Goal: Task Accomplishment & Management: Manage account settings

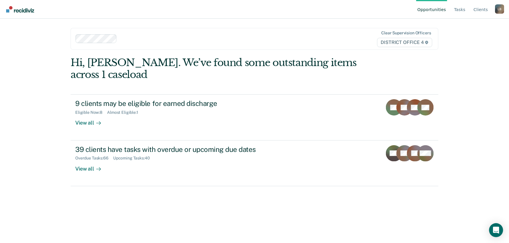
click at [124, 38] on div at bounding box center [222, 39] width 206 height 7
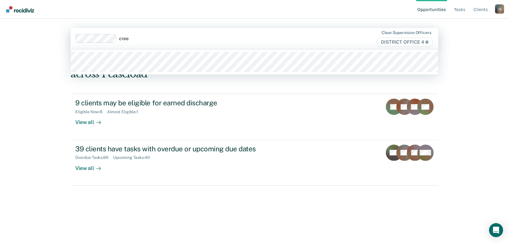
type input "[PERSON_NAME]"
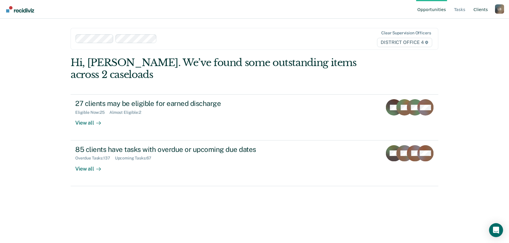
click at [480, 10] on link "Client s" at bounding box center [480, 9] width 17 height 19
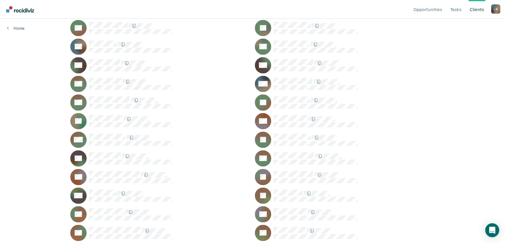
scroll to position [745, 0]
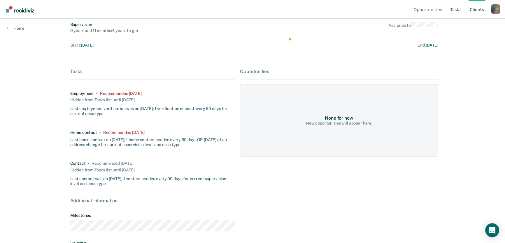
scroll to position [125, 0]
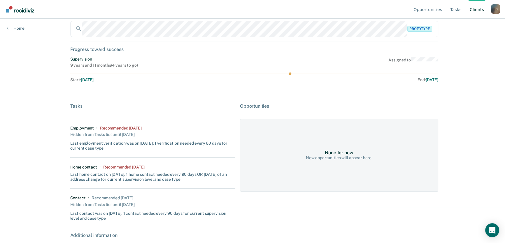
scroll to position [0, 0]
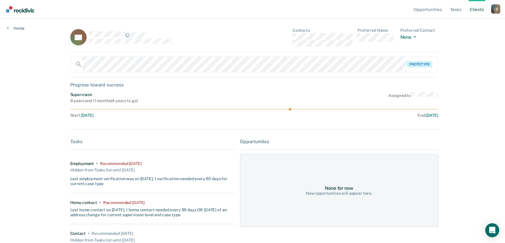
click at [478, 9] on link "Client s" at bounding box center [476, 9] width 17 height 19
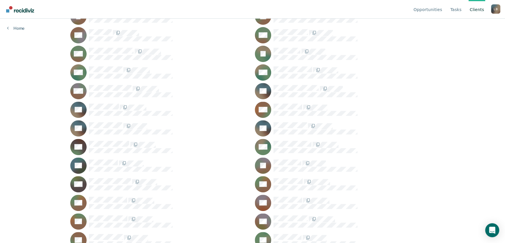
scroll to position [265, 0]
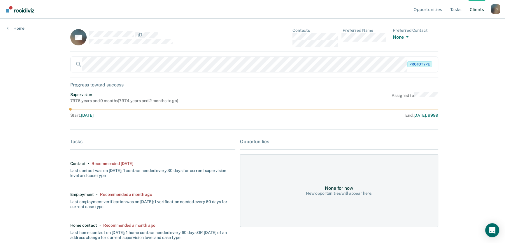
scroll to position [26, 0]
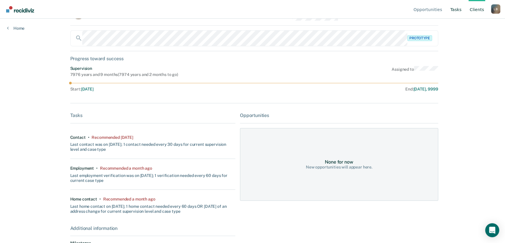
click at [459, 10] on link "Tasks" at bounding box center [456, 9] width 14 height 19
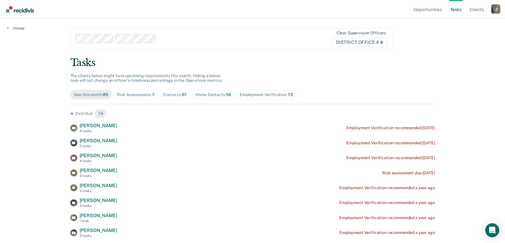
click at [205, 94] on div "Home Contacts 58" at bounding box center [213, 94] width 36 height 5
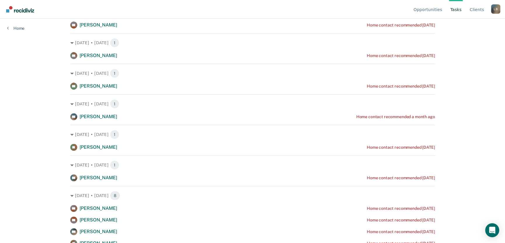
scroll to position [265, 0]
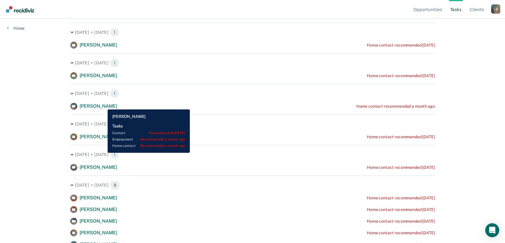
click at [103, 105] on span "[PERSON_NAME]" at bounding box center [99, 106] width 38 height 6
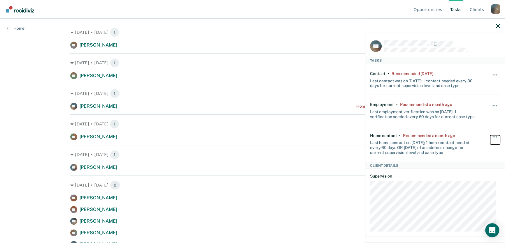
click at [491, 136] on button "button" at bounding box center [495, 139] width 10 height 9
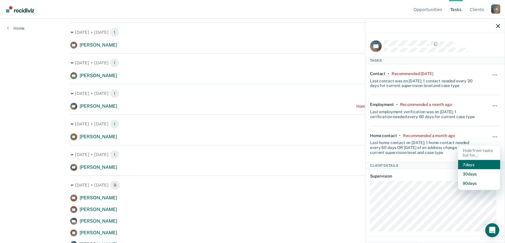
click at [464, 165] on button "7 days" at bounding box center [479, 164] width 42 height 9
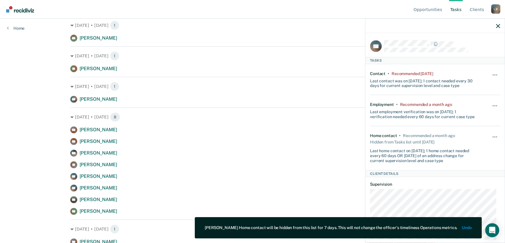
scroll to position [238, 0]
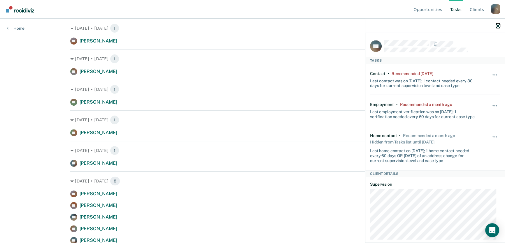
click at [497, 26] on icon "button" at bounding box center [498, 26] width 4 height 4
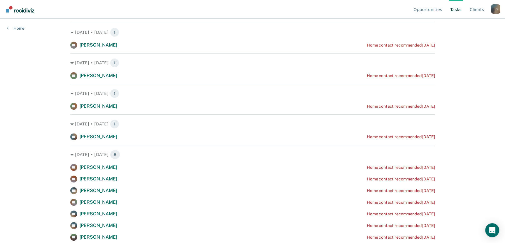
scroll to position [318, 0]
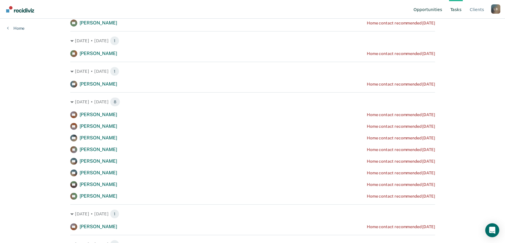
click at [435, 9] on link "Opportunities" at bounding box center [427, 9] width 31 height 19
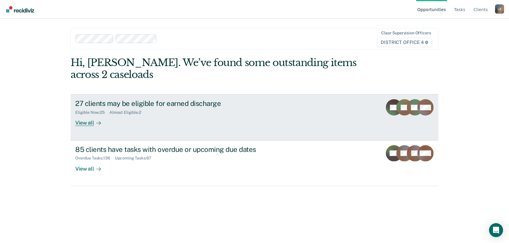
click at [83, 122] on div "View all" at bounding box center [91, 120] width 33 height 11
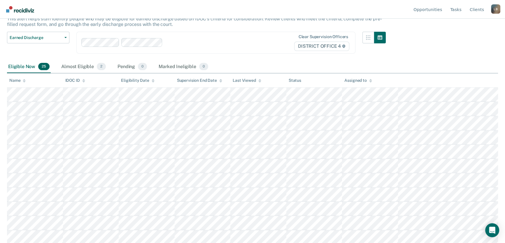
scroll to position [29, 0]
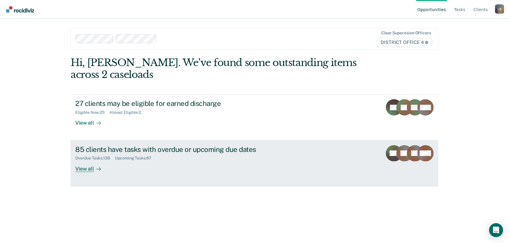
click at [86, 167] on div "View all" at bounding box center [91, 166] width 33 height 11
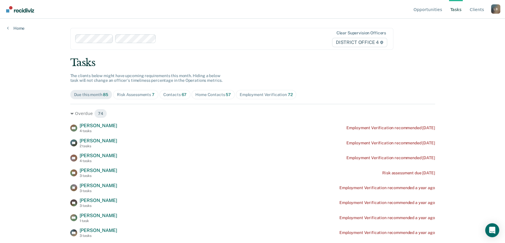
click at [131, 93] on div "Risk Assessments 7" at bounding box center [136, 94] width 38 height 5
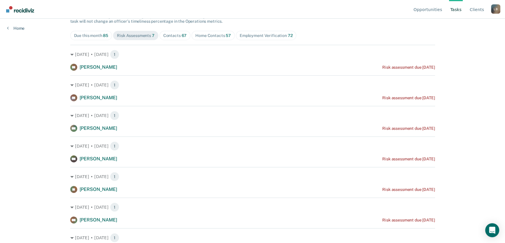
scroll to position [70, 0]
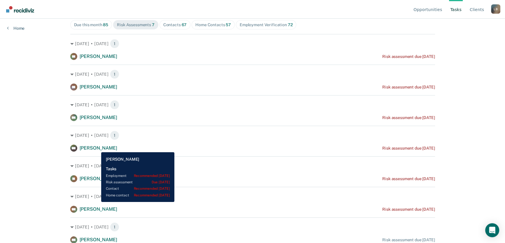
click at [97, 148] on span "[PERSON_NAME]" at bounding box center [99, 148] width 38 height 6
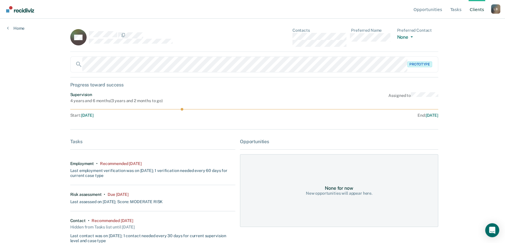
click at [292, 46] on div "Contacts Preferred Name Preferred Contact None Call Text Email None" at bounding box center [365, 37] width 146 height 19
